Goal: Task Accomplishment & Management: Complete application form

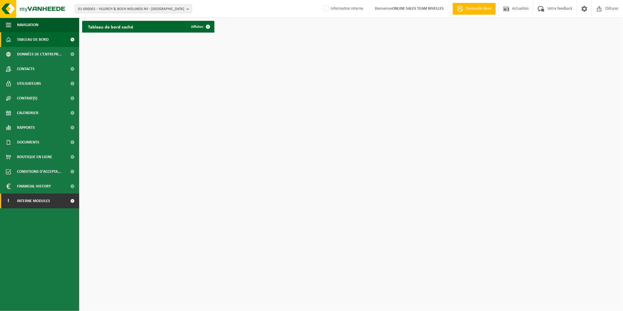
click at [65, 204] on link "I Interne modules" at bounding box center [39, 201] width 79 height 15
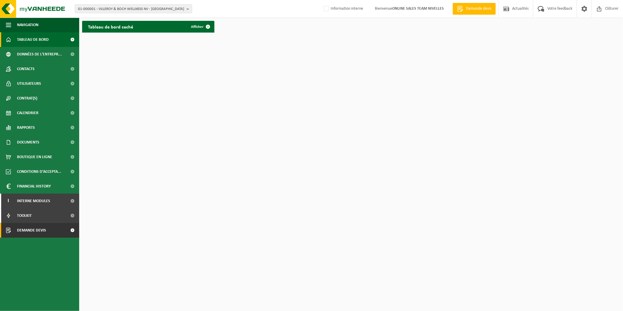
click at [43, 229] on span "Demande devis" at bounding box center [31, 230] width 29 height 15
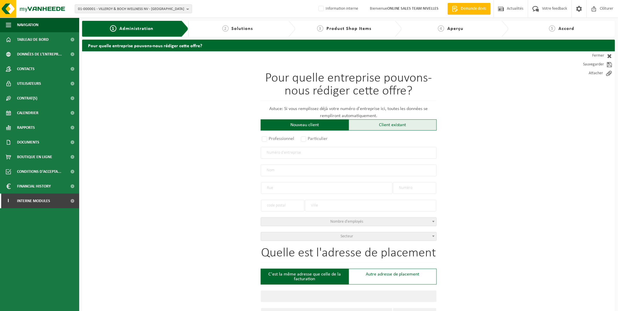
click at [389, 125] on div "Client existant" at bounding box center [393, 124] width 88 height 11
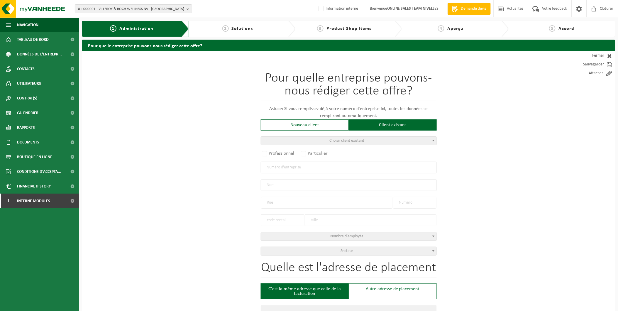
click at [325, 139] on span "Choisir client existant" at bounding box center [349, 141] width 176 height 8
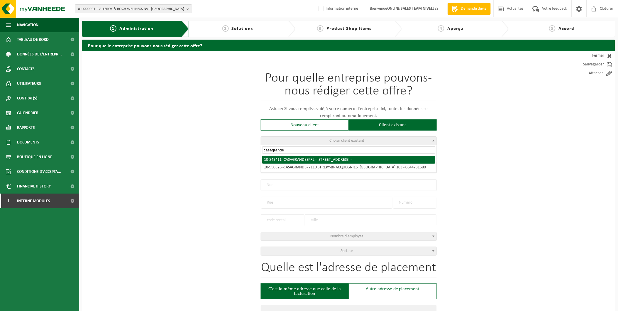
type input "casagrande"
radio input "true"
type input "CASAGRANDE SPRL"
type input "RUE DU VILLAGE"
type input "183"
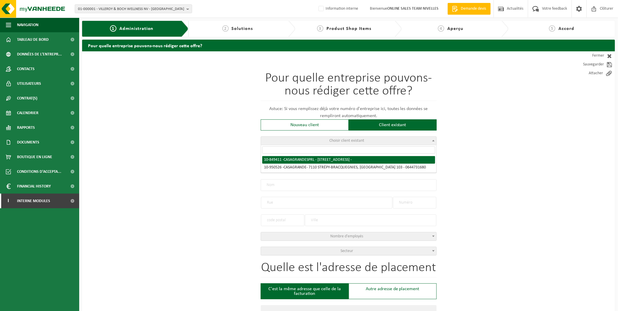
type input "4520"
type input "HUCCORGNE"
select select "11"
type input "CASAGRANDE SPRL"
type input "RUE DU VILLAGE"
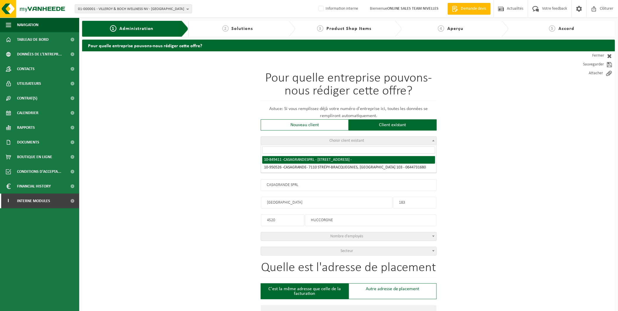
type input "183"
type input "4520"
type input "HUCCORGNE"
select select "95921"
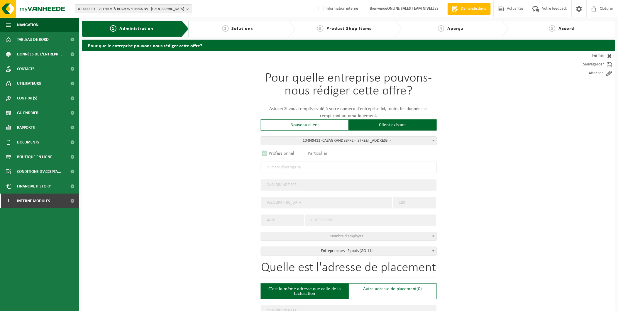
select select "D"
click at [404, 141] on span "10-849411 - CA SAGRANDE SPRL - 4520 HUCCORGNE, RUE DU VILLAGE 183 -" at bounding box center [349, 141] width 176 height 8
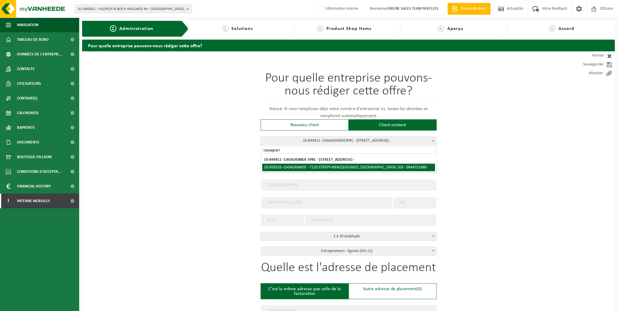
type input "casagran"
radio input "false"
select select
type input "0644.731.680"
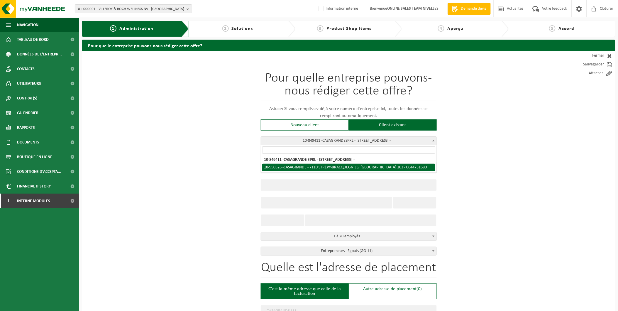
type input "CASAGRANDE"
type input "RUE DU MARAIS"
type input "103"
type input "7110"
type input "STRÉPY-BRACQUEGNIES"
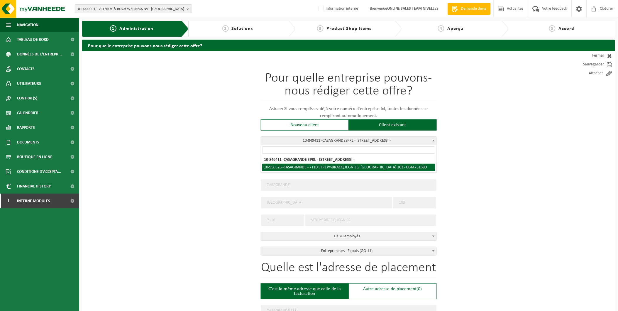
select select "11"
type input "CASAGRANDE"
type input "RUE DU MARAIS"
type input "103"
type input "7110"
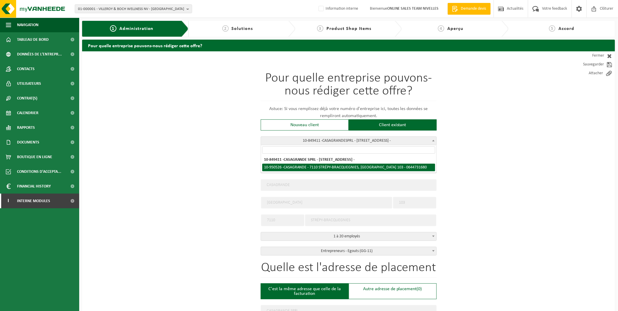
type input "STRÉPY-BRACQUEGNIES"
select select "144619"
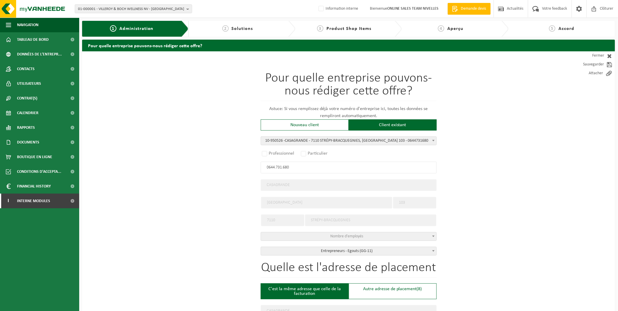
select select "D"
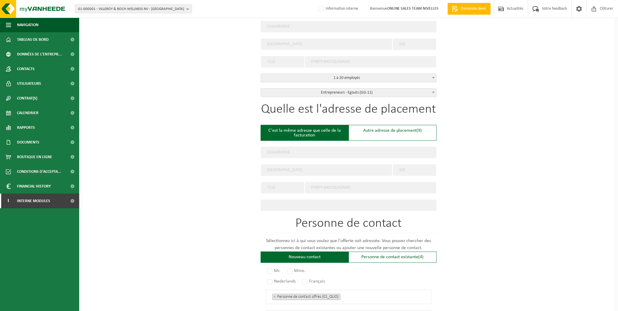
scroll to position [195, 0]
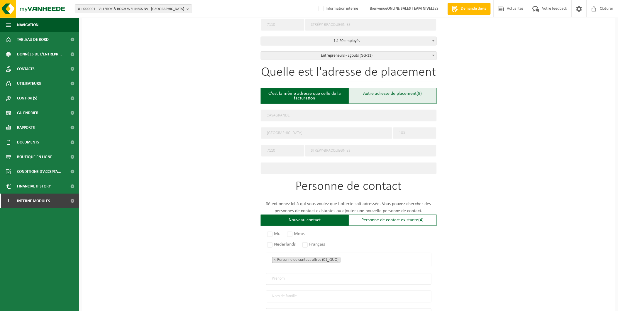
click at [403, 93] on div "Autre adresse de placement (9)" at bounding box center [393, 96] width 88 height 16
type input "Chantier -"
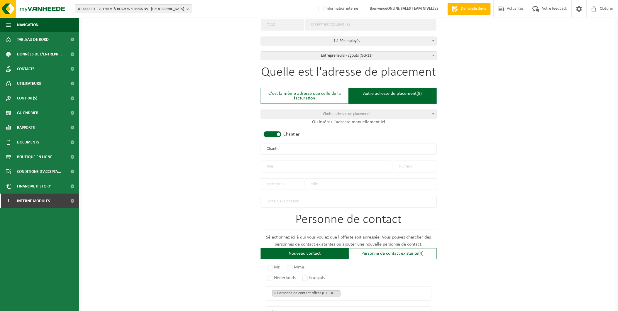
click at [288, 168] on input "text" at bounding box center [326, 167] width 131 height 12
type input "Rue de L'eau guette"
click at [413, 166] on input "text" at bounding box center [414, 167] width 43 height 12
type input "8"
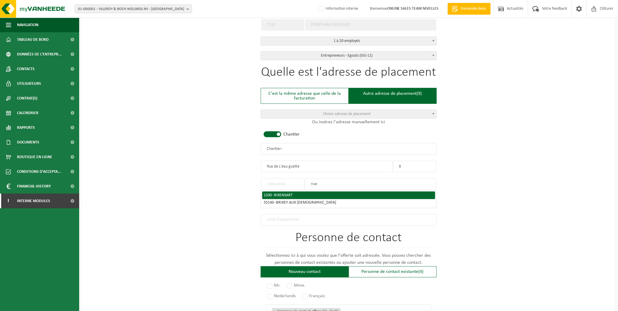
type input "rixe"
click at [283, 193] on span "RIXENSART" at bounding box center [283, 195] width 19 height 4
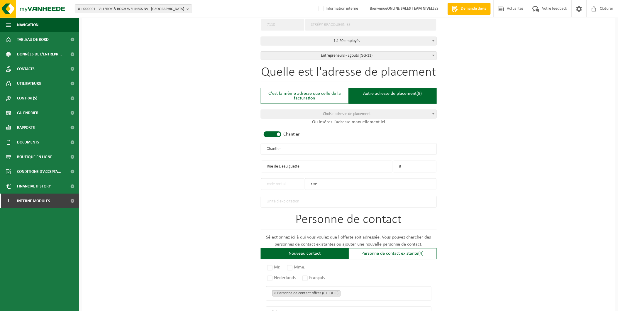
type input "1330"
type input "RIXENSART"
drag, startPoint x: 293, startPoint y: 146, endPoint x: 213, endPoint y: 146, distance: 79.8
click at [213, 146] on div "Pour quelle entreprise pouvons-nous rédiger cette offre? Astuce: Si vous rempli…" at bounding box center [348, 148] width 533 height 584
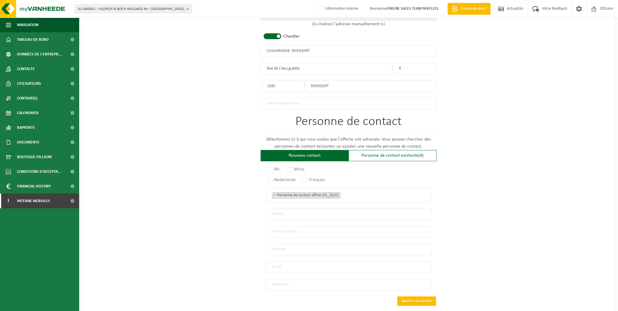
scroll to position [323, 0]
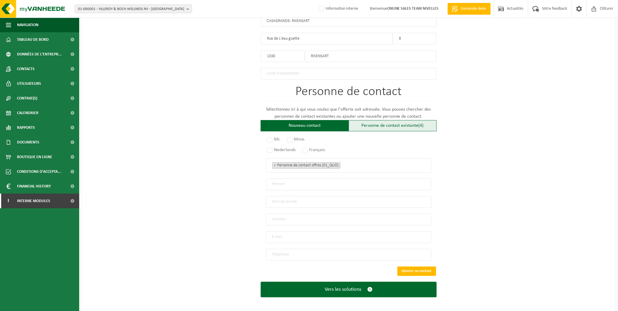
type input "CASAGRANDE - RIXENSART"
click at [374, 125] on div "Personne de contact existante (4)" at bounding box center [393, 125] width 88 height 11
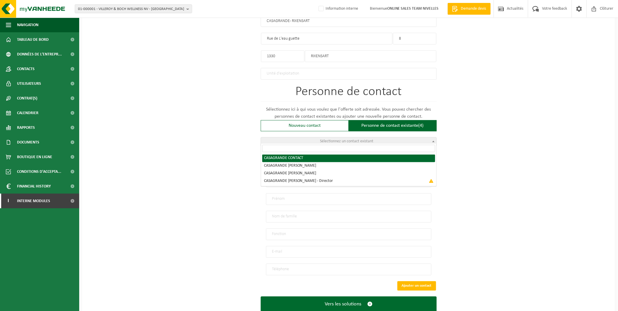
click at [357, 139] on span "Sélectionnez un contact existant" at bounding box center [346, 141] width 53 height 4
radio input "true"
select select "{"code":"10-950527","firstname":"CONTACT","surname":"CASAGRANDE","gender":"Unkn…"
type input "CONTACT"
type input "CASAGRANDE"
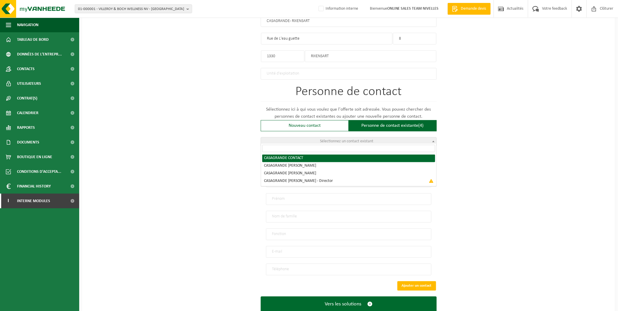
type input "direction@srlcasagrande.be"
type input "0492 / 78 50 00"
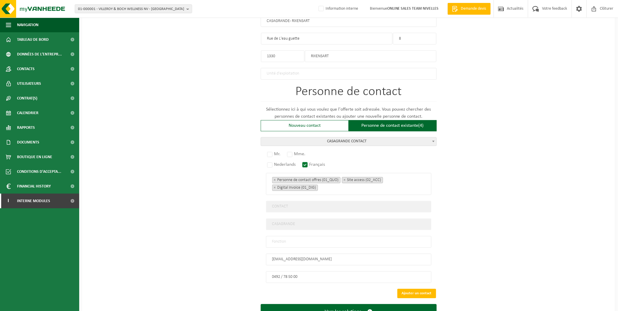
click at [297, 239] on input "text" at bounding box center [349, 242] width 166 height 12
type input "Manager"
click at [270, 150] on label "Mr." at bounding box center [274, 154] width 16 height 8
radio input "true"
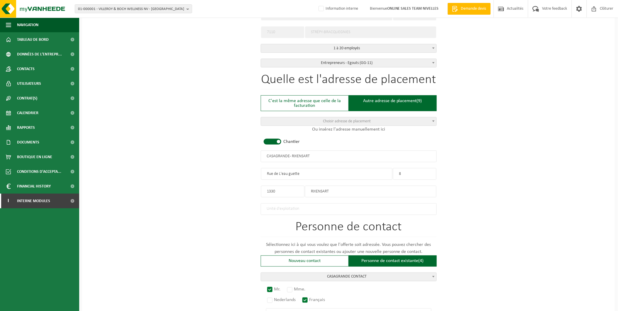
scroll to position [183, 0]
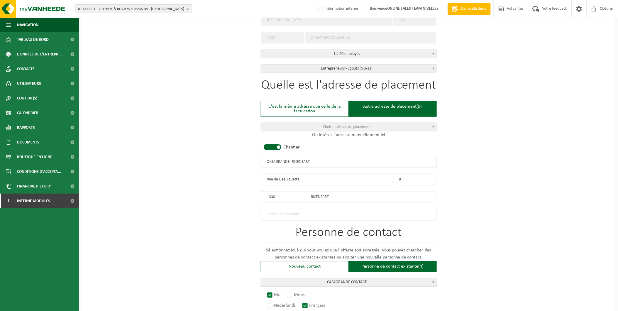
click at [291, 179] on input "Rue de L'eau guette" at bounding box center [326, 180] width 131 height 12
drag, startPoint x: 291, startPoint y: 180, endPoint x: 426, endPoint y: 179, distance: 135.9
click at [294, 179] on input "Rue de L'Auguette" at bounding box center [326, 180] width 131 height 12
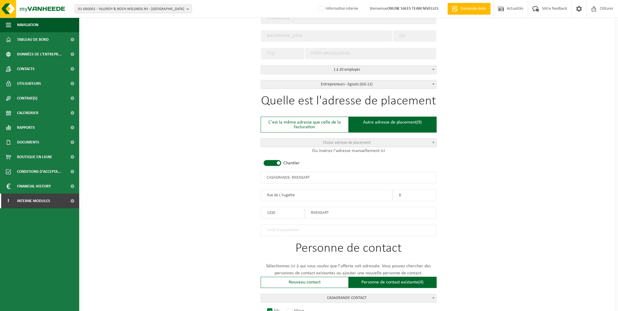
scroll to position [85, 0]
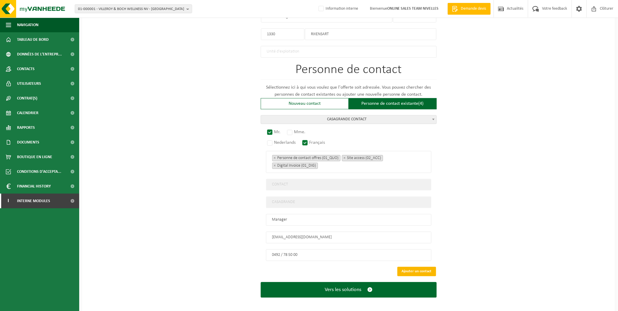
type input "Rue de L'Augette"
click at [413, 267] on button "Ajouter un contact" at bounding box center [417, 271] width 39 height 9
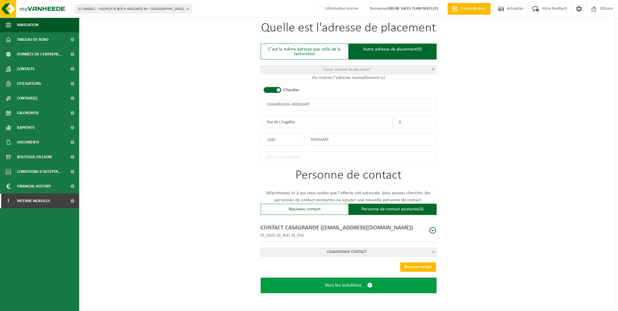
scroll to position [237, 0]
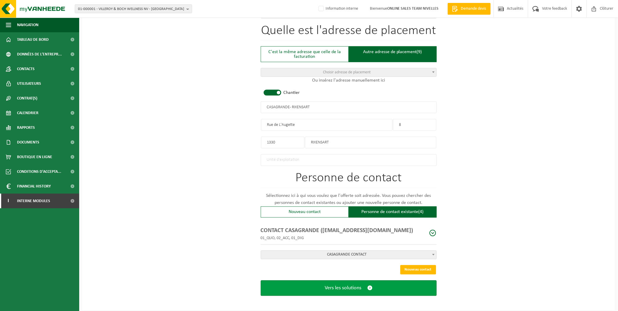
click at [347, 287] on span "Vers les solutions" at bounding box center [343, 288] width 37 height 6
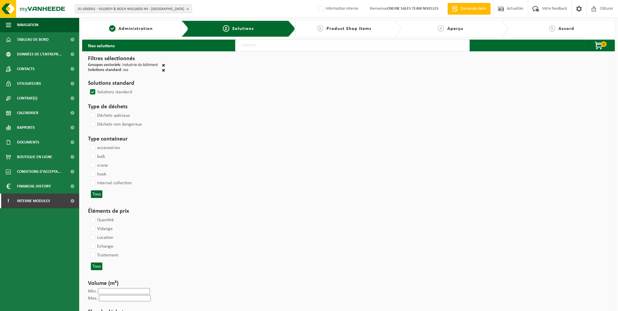
click at [257, 45] on input "text" at bounding box center [352, 46] width 235 height 12
type input "000291"
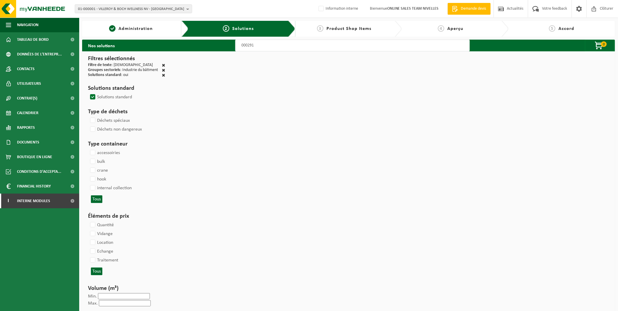
select select
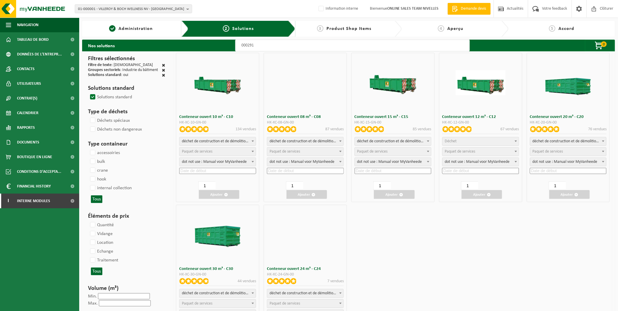
select select
select select "197"
select select
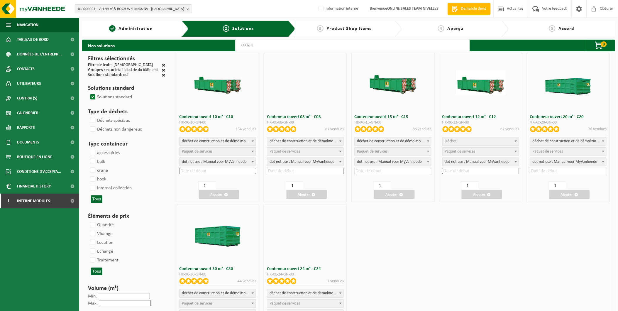
select select
select select "197"
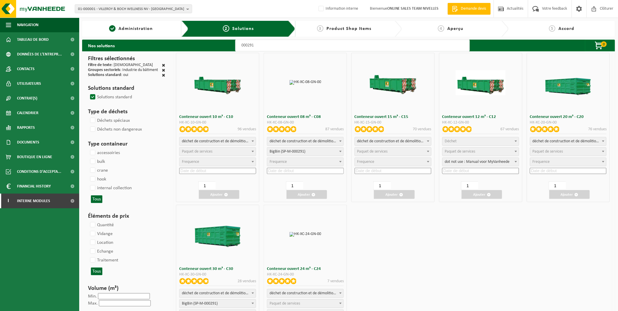
select select
select select "197"
select select
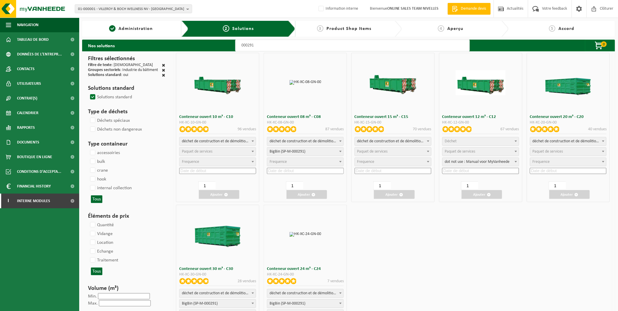
select select "25"
click at [296, 171] on input at bounding box center [305, 171] width 77 height 6
click at [307, 230] on div "25" at bounding box center [307, 231] width 10 height 9
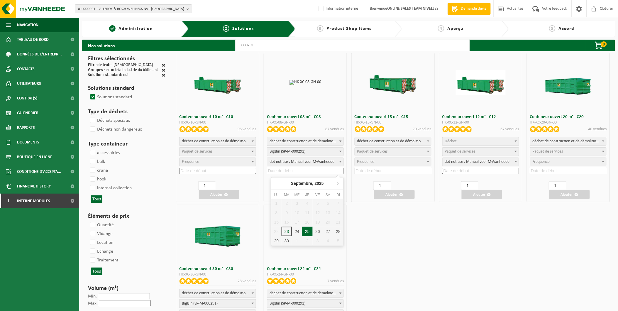
type input "2025-09-25"
click at [312, 195] on span "button" at bounding box center [314, 195] width 4 height 4
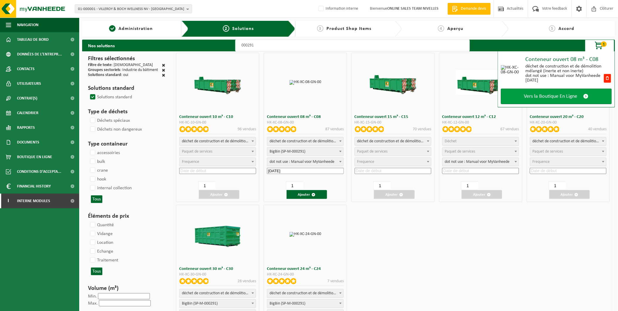
click at [528, 93] on span "Vers la Boutique En Ligne" at bounding box center [550, 96] width 53 height 6
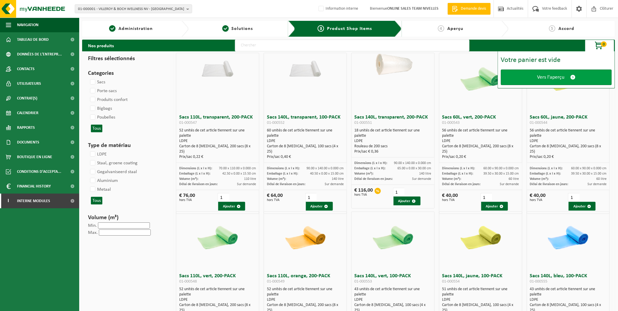
click at [557, 79] on span "Vers l'aperçu" at bounding box center [551, 77] width 27 height 6
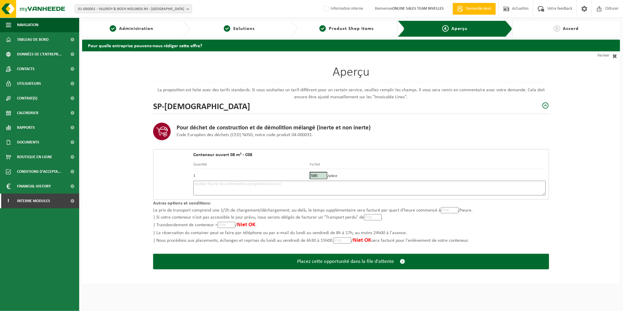
click at [297, 189] on textarea at bounding box center [369, 188] width 352 height 15
type textarea "p"
click at [221, 184] on textarea "Placement 25/09 - (si possible encore 24/09)" at bounding box center [369, 188] width 352 height 15
click at [301, 181] on textarea "Placement 25/09 MATIN - (si possible encore 24/09)" at bounding box center [369, 188] width 352 height 15
click at [279, 185] on textarea "Placement 25/09 MATIN - (si possible encore 24/09)" at bounding box center [369, 188] width 352 height 15
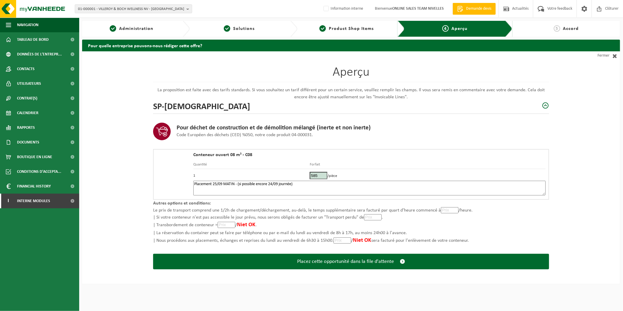
click at [311, 184] on textarea "Placement 25/09 MATIN - (si possible encore 24/09 journée)" at bounding box center [369, 188] width 352 height 15
click at [311, 184] on textarea "Placement 25/09 MATIN - (si possible encore 24/09 journée) -" at bounding box center [369, 188] width 352 height 15
paste textarea "492785000"
click at [298, 184] on textarea "Placement 25/09 MATIN - (si possible encore 24/09 journée) - 492785000" at bounding box center [369, 188] width 352 height 15
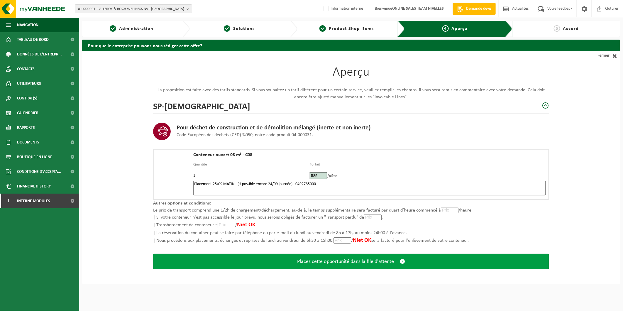
type textarea "Placement 25/09 MATIN - (si possible encore 24/09 journée) - 0492785000"
click at [322, 260] on span "Placez cette opportunité dans la file d'attente" at bounding box center [345, 262] width 97 height 6
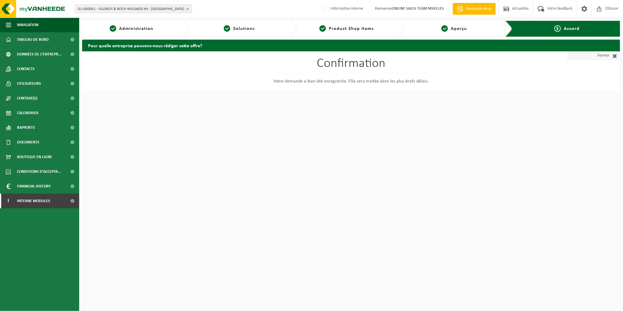
click at [611, 53] on span at bounding box center [614, 56] width 8 height 6
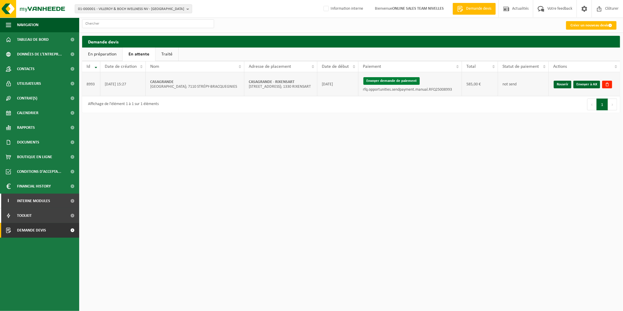
click at [387, 80] on button "Envoyer demande de paiement" at bounding box center [392, 81] width 56 height 8
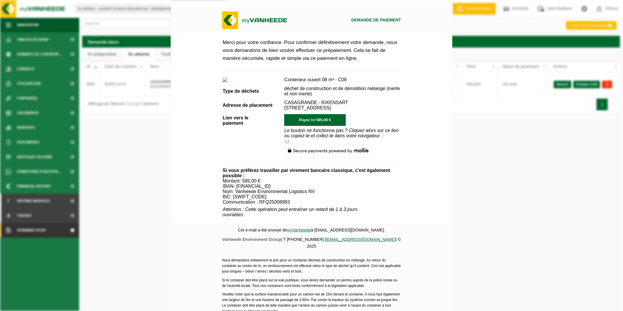
scroll to position [165, 0]
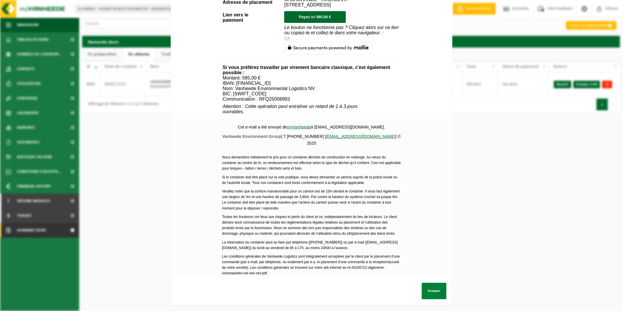
click at [439, 283] on button "Envoyer" at bounding box center [434, 291] width 25 height 16
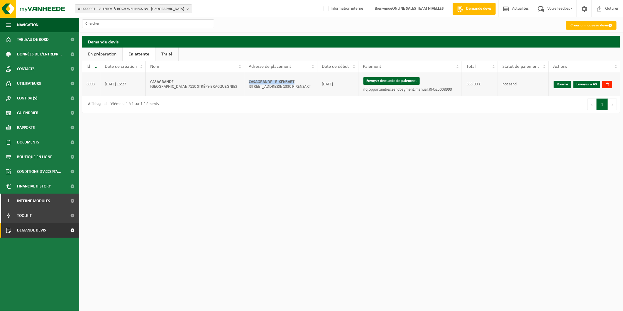
drag, startPoint x: 300, startPoint y: 84, endPoint x: 249, endPoint y: 82, distance: 50.8
click at [249, 82] on td "[PERSON_NAME] - [STREET_ADDRESS]; 1330 RIXENSART" at bounding box center [280, 84] width 73 height 24
copy strong "CASAGRANDE - RIXENSART"
click at [578, 85] on link "Envoyer à AX" at bounding box center [587, 85] width 27 height 8
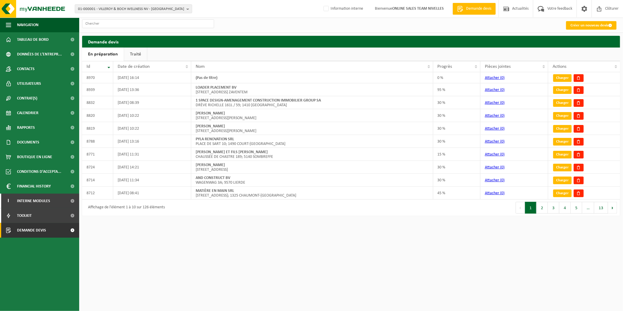
click at [138, 53] on link "Traité" at bounding box center [135, 55] width 23 height 14
